Goal: Information Seeking & Learning: Learn about a topic

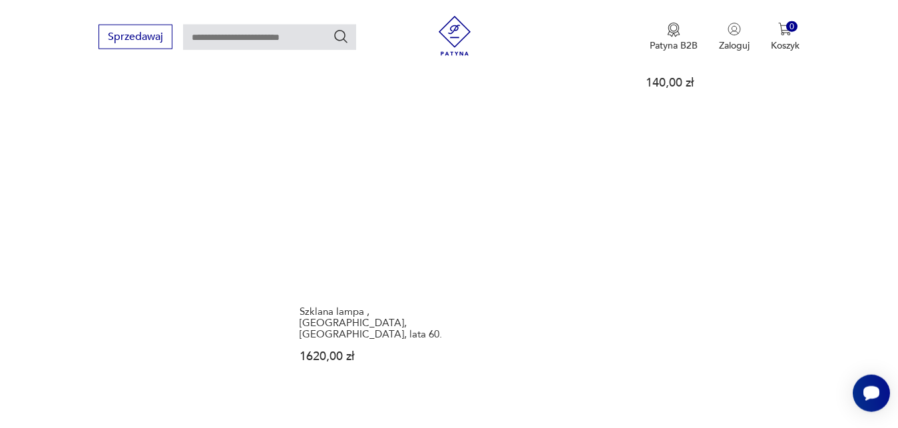
scroll to position [1622, 0]
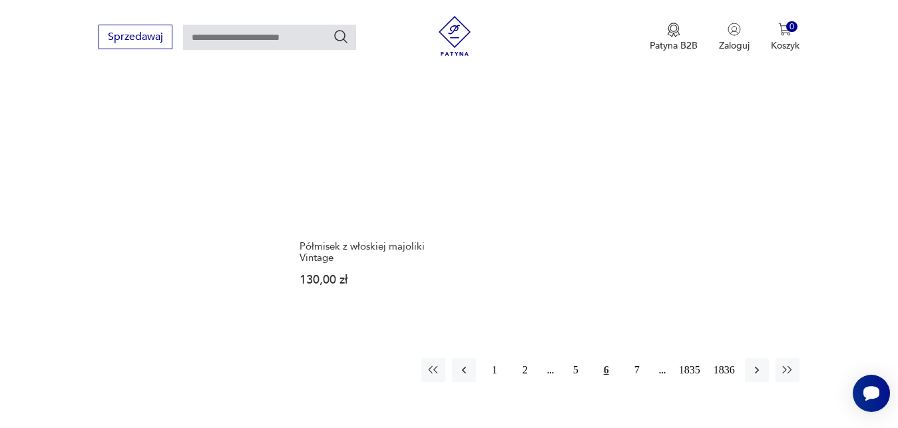
scroll to position [1702, 0]
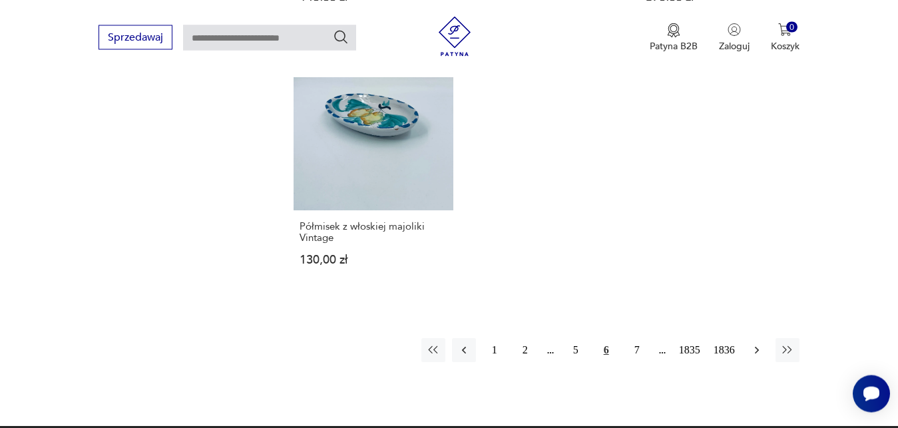
click at [758, 344] on icon "button" at bounding box center [757, 350] width 13 height 13
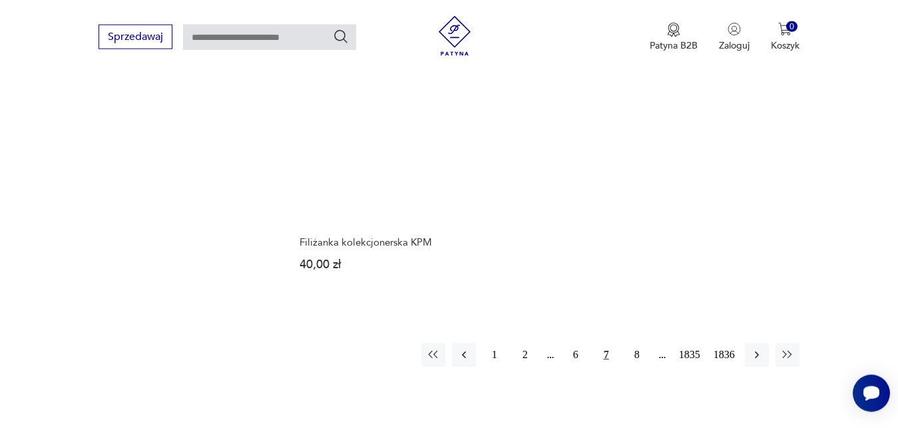
scroll to position [1668, 0]
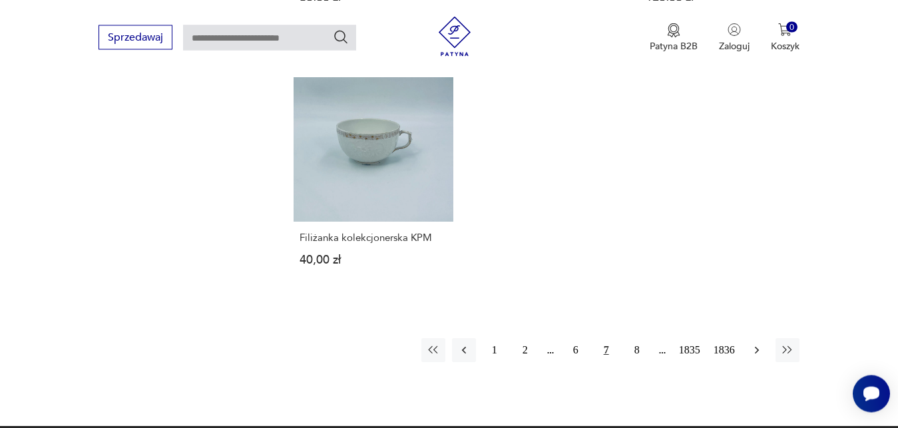
click at [761, 344] on icon "button" at bounding box center [757, 350] width 13 height 13
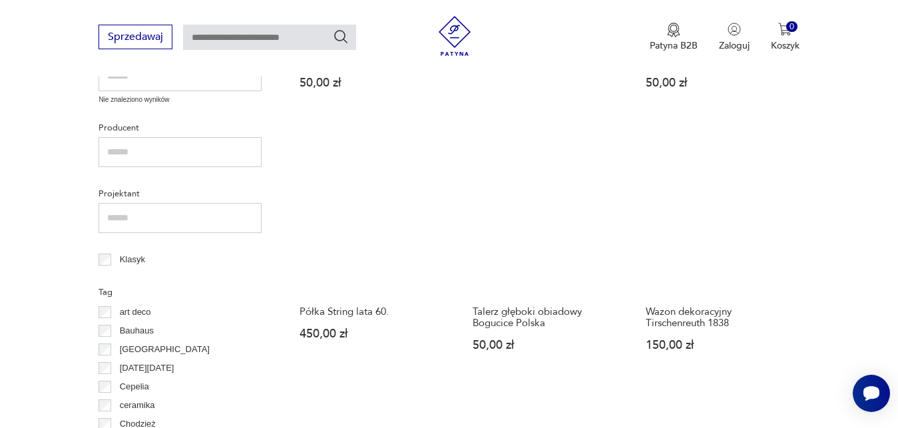
scroll to position [547, 0]
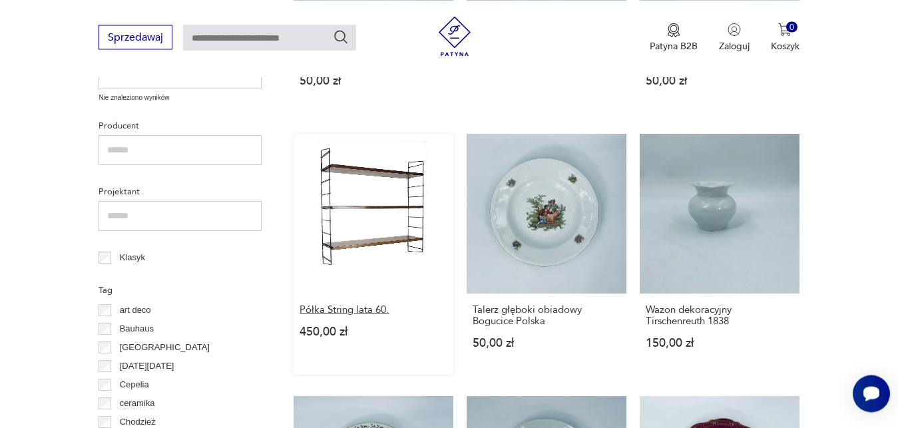
click at [370, 310] on h3 "Półka String lata 60." at bounding box center [374, 309] width 148 height 11
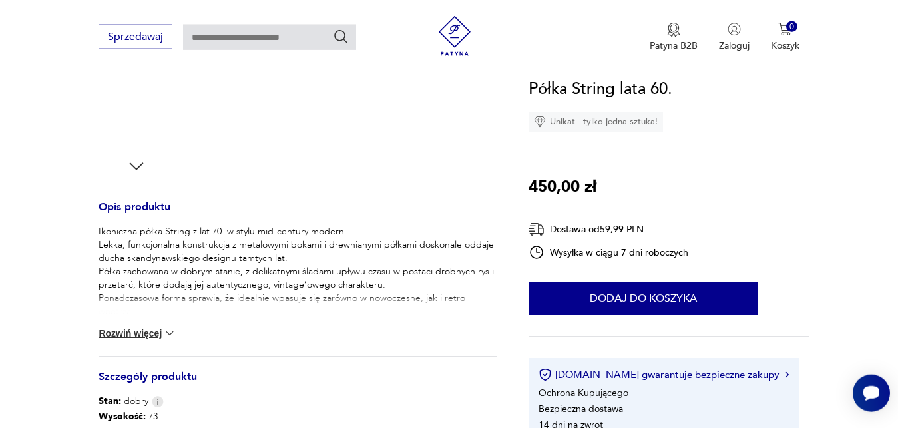
scroll to position [442, 0]
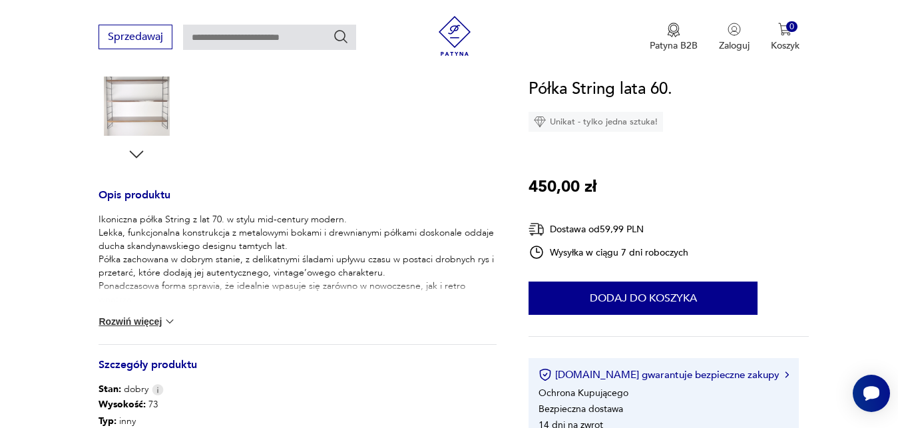
click at [176, 321] on img at bounding box center [169, 321] width 13 height 13
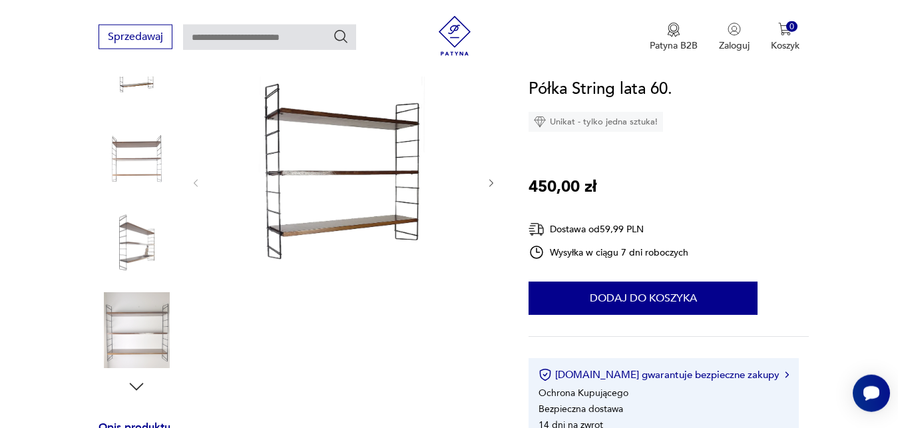
scroll to position [170, 0]
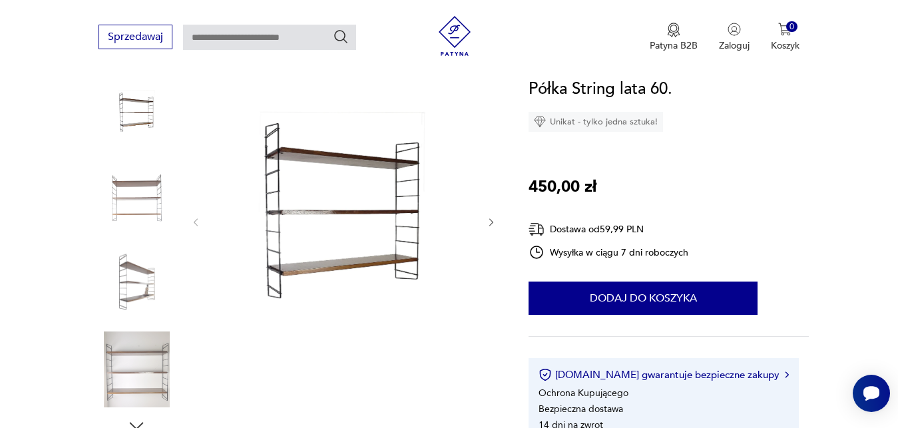
click at [488, 224] on icon "button" at bounding box center [491, 222] width 11 height 11
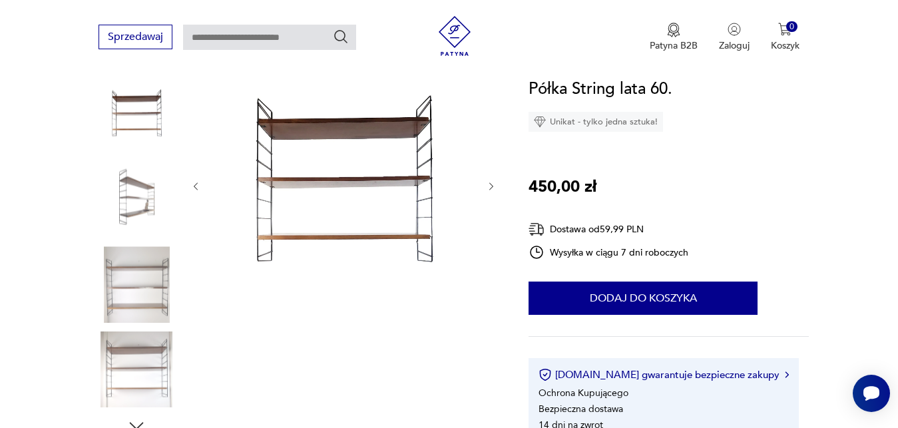
click at [488, 224] on div at bounding box center [343, 186] width 306 height 273
click at [492, 190] on icon "button" at bounding box center [491, 186] width 11 height 11
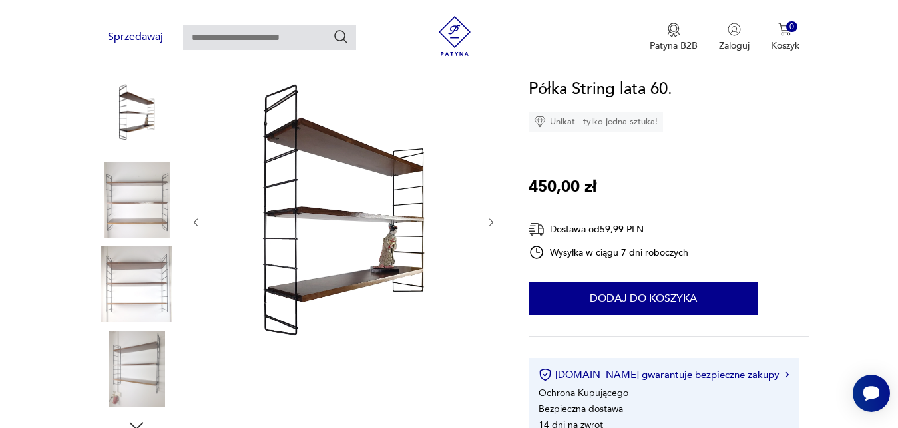
click at [491, 214] on div at bounding box center [343, 222] width 306 height 345
click at [491, 215] on div at bounding box center [343, 222] width 306 height 345
click at [491, 220] on icon "button" at bounding box center [491, 222] width 11 height 11
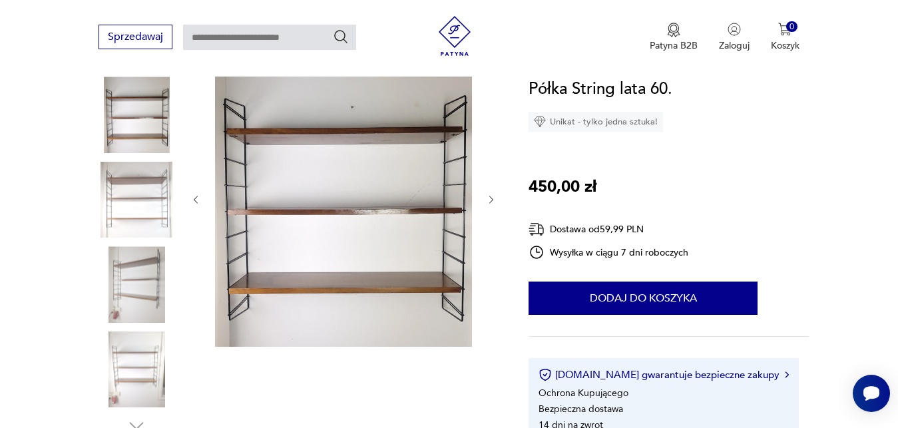
click at [491, 198] on icon "button" at bounding box center [491, 199] width 11 height 11
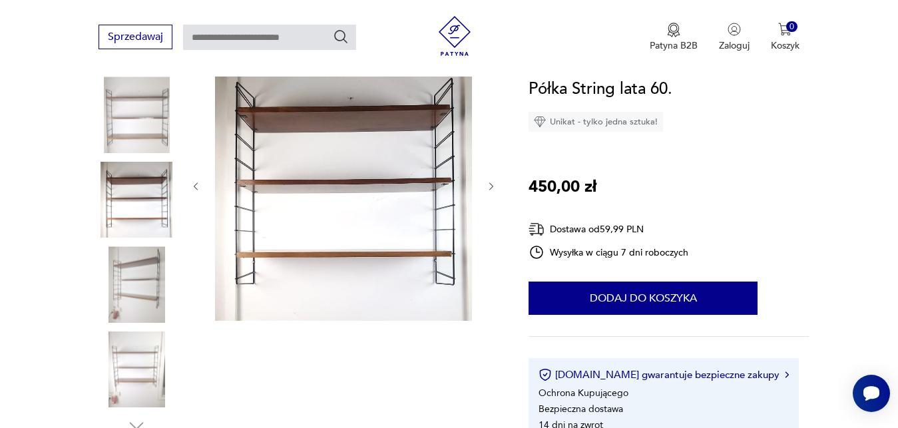
click at [491, 198] on div at bounding box center [343, 186] width 306 height 273
click at [490, 185] on icon "button" at bounding box center [491, 186] width 11 height 11
